Goal: Information Seeking & Learning: Learn about a topic

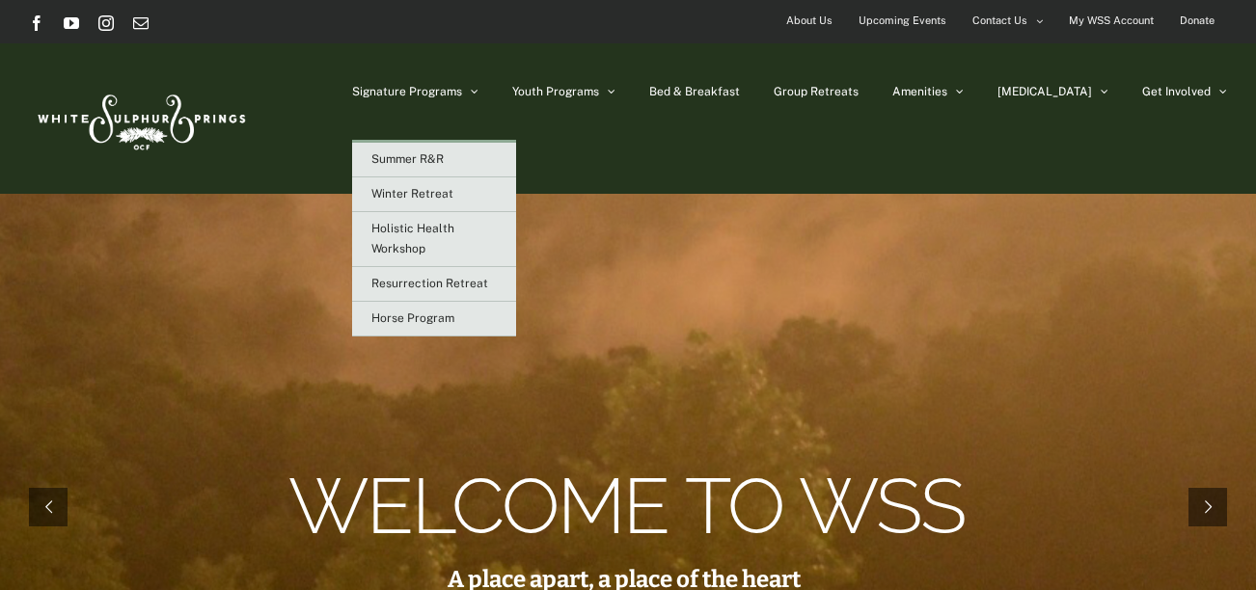
click at [516, 140] on ul "Summer R&R Winter Retreat Holistic Health Workshop Resurrection Retreat Horse P…" at bounding box center [434, 238] width 164 height 197
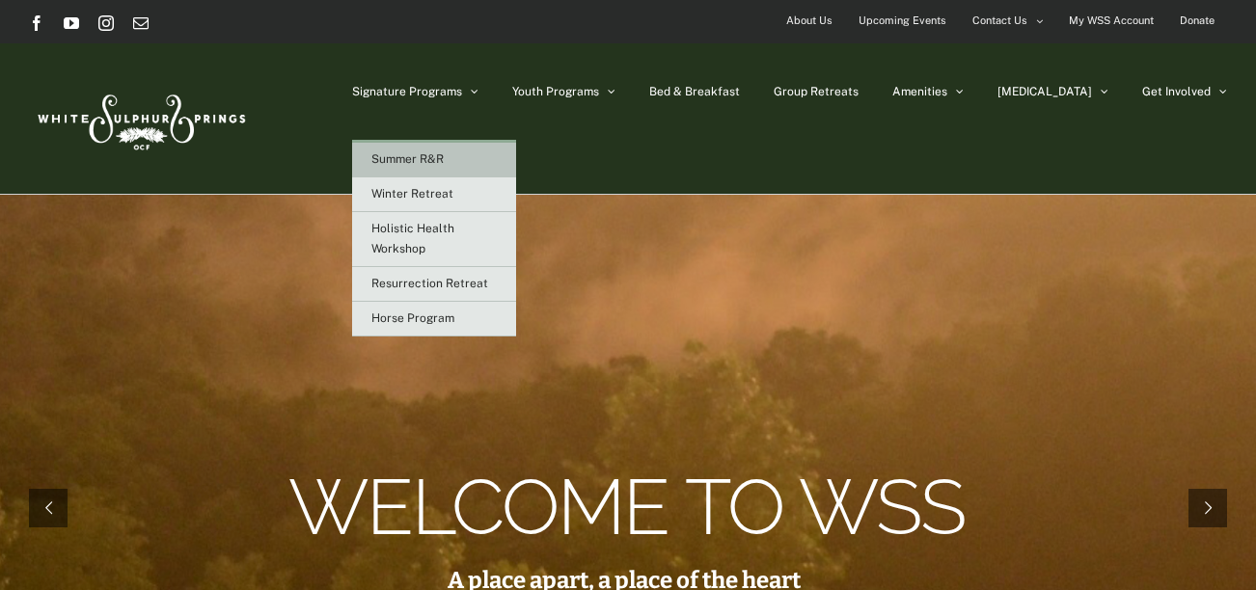
click at [516, 154] on link "Summer R&R" at bounding box center [434, 160] width 164 height 35
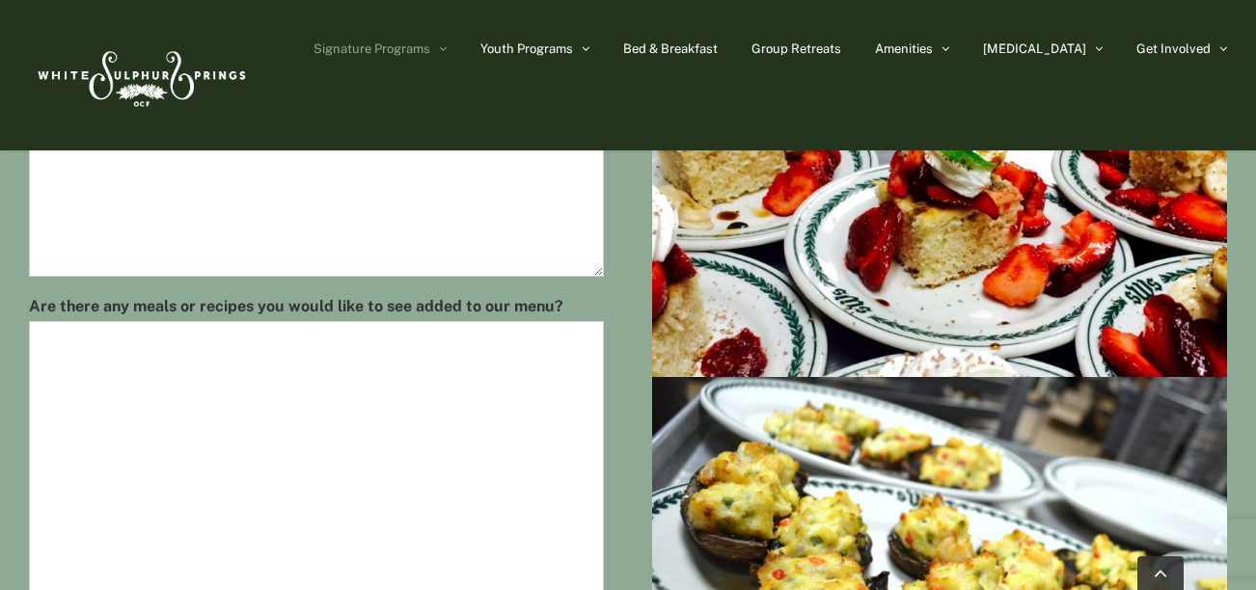
scroll to position [1101, 0]
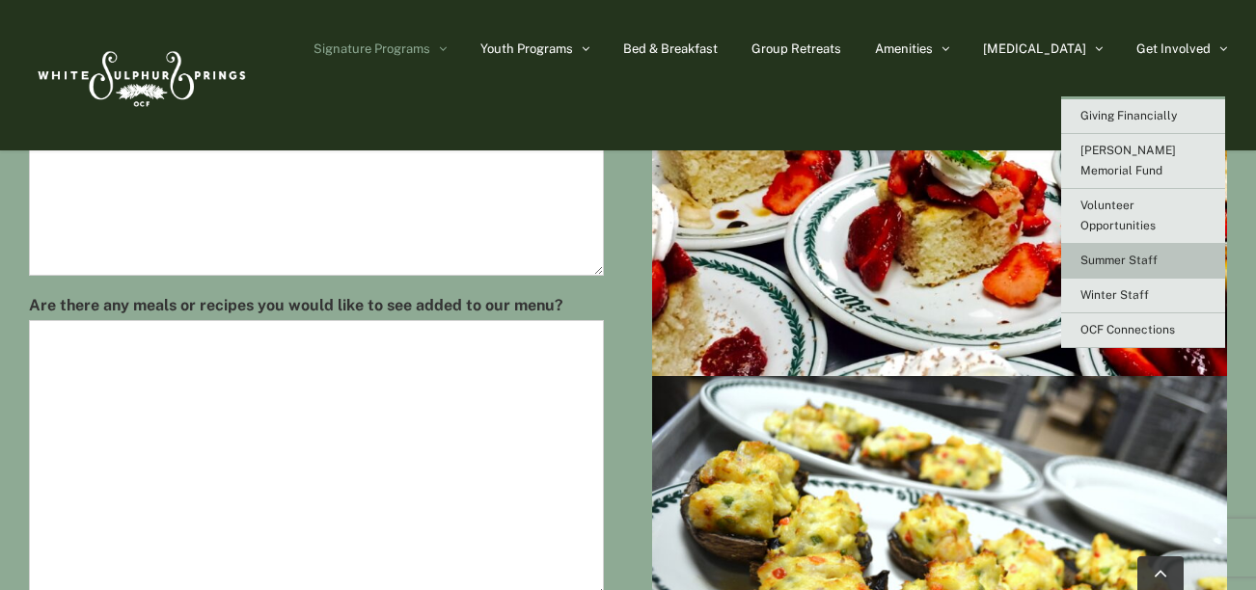
click at [1133, 254] on span "Summer Staff" at bounding box center [1118, 261] width 77 height 14
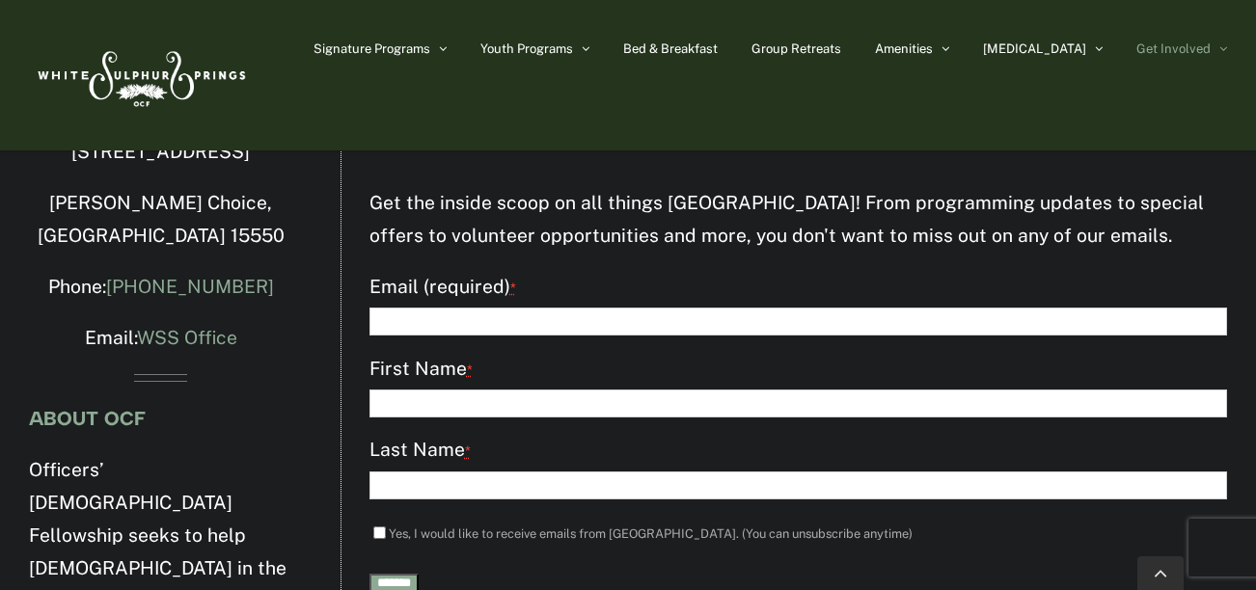
scroll to position [6239, 0]
